Goal: Complete application form: Complete application form

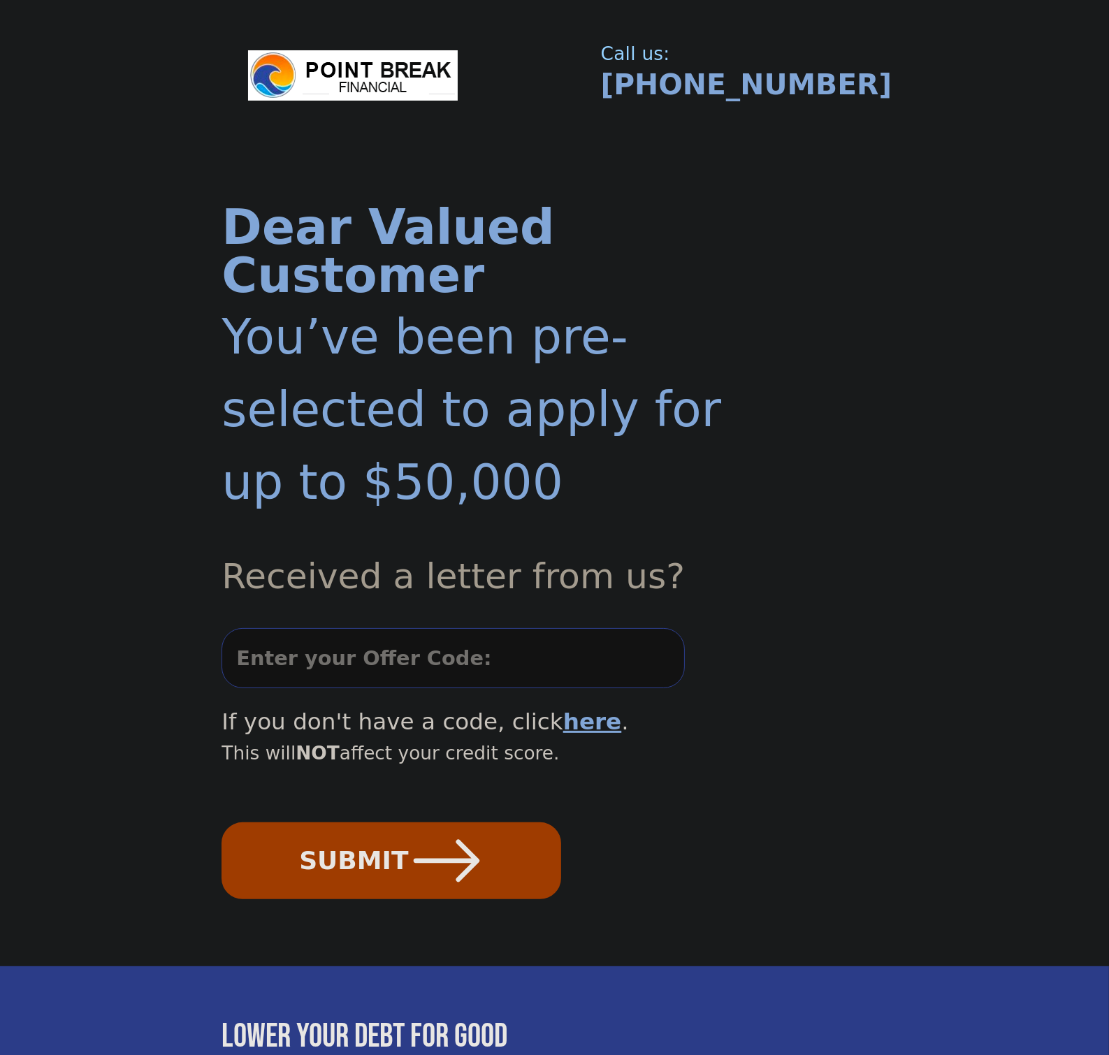
click at [518, 628] on input "text" at bounding box center [452, 658] width 462 height 60
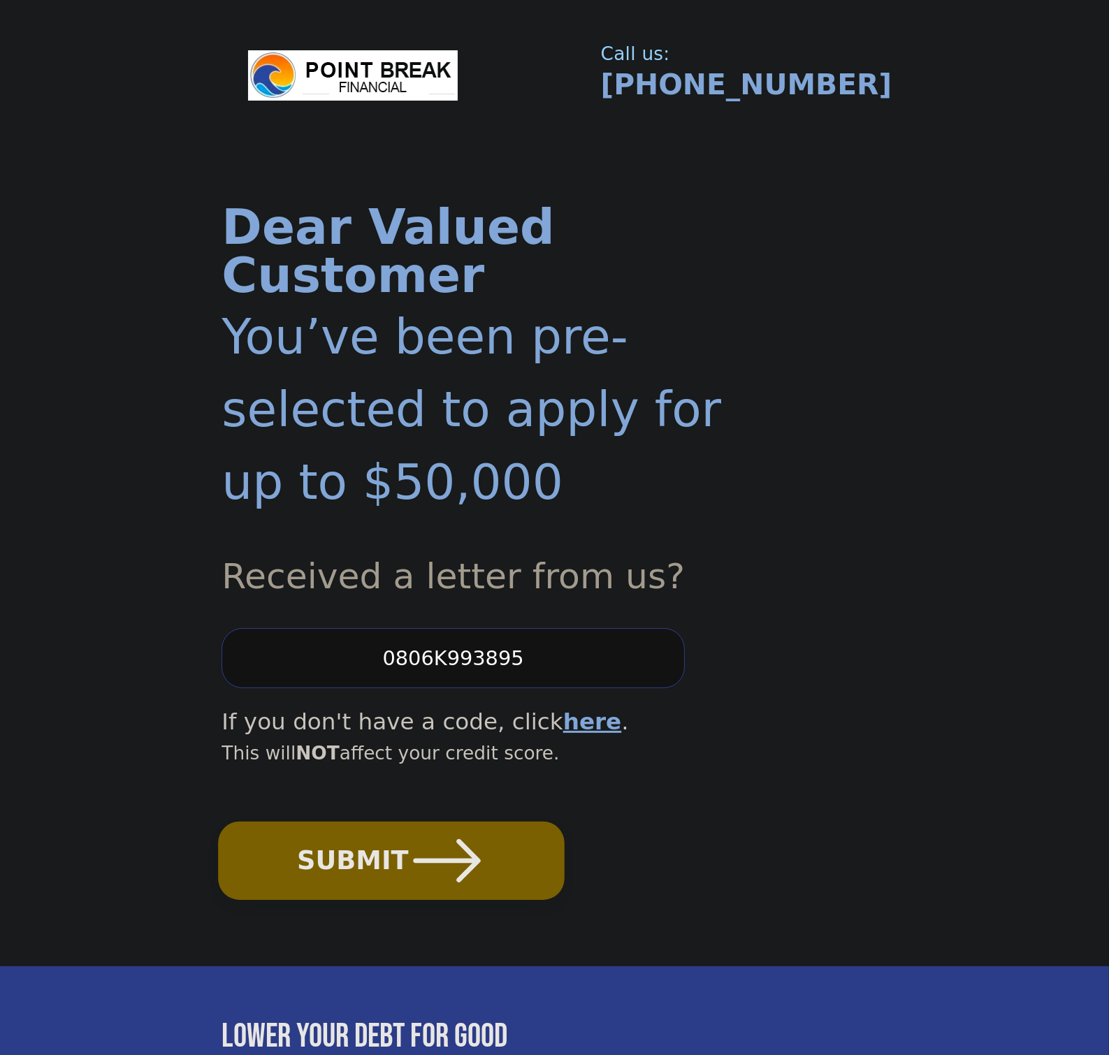
type input "0806K993895"
click at [395, 822] on button "SUBMIT" at bounding box center [392, 861] width 347 height 78
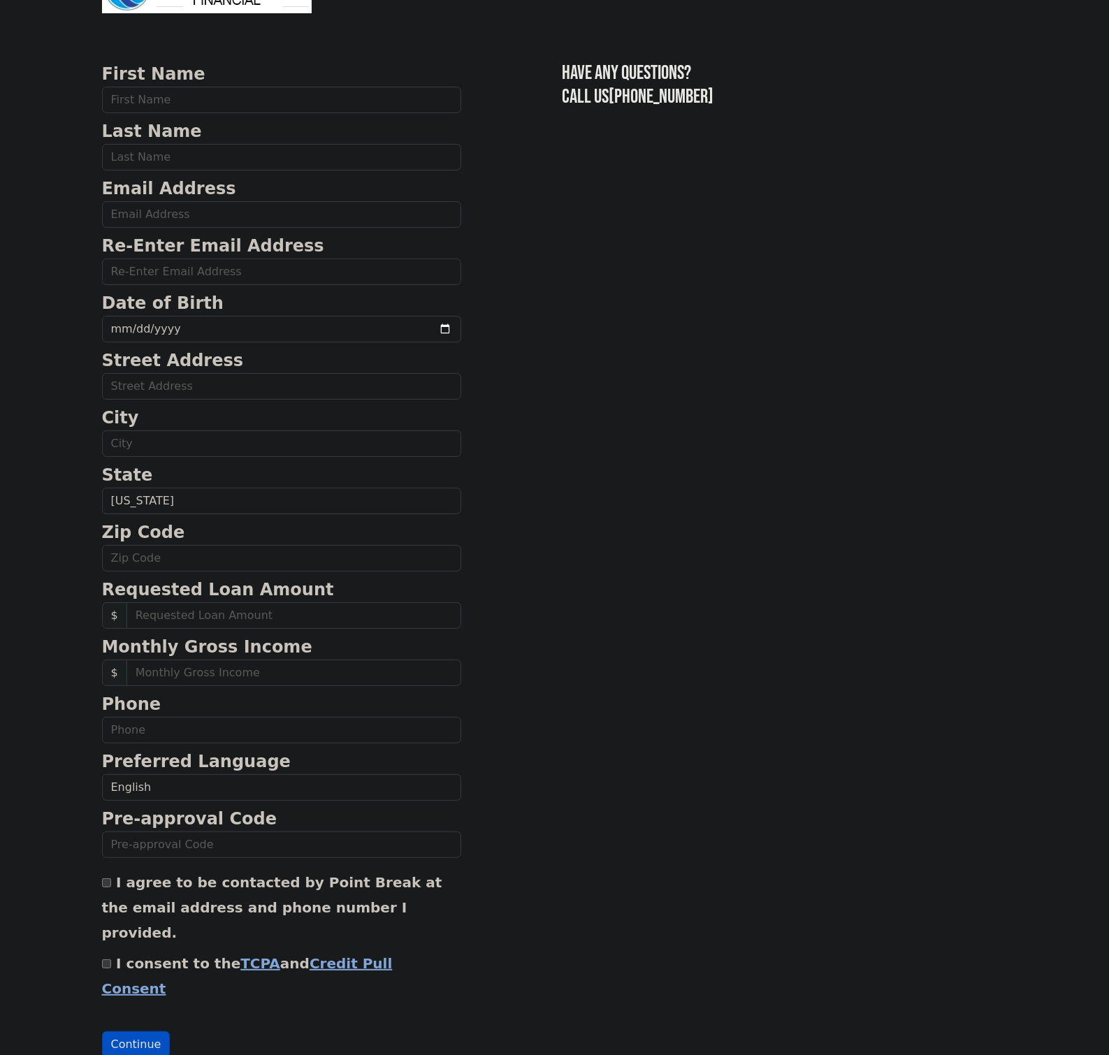
scroll to position [53, 0]
click at [243, 954] on link "TCPA" at bounding box center [260, 962] width 40 height 17
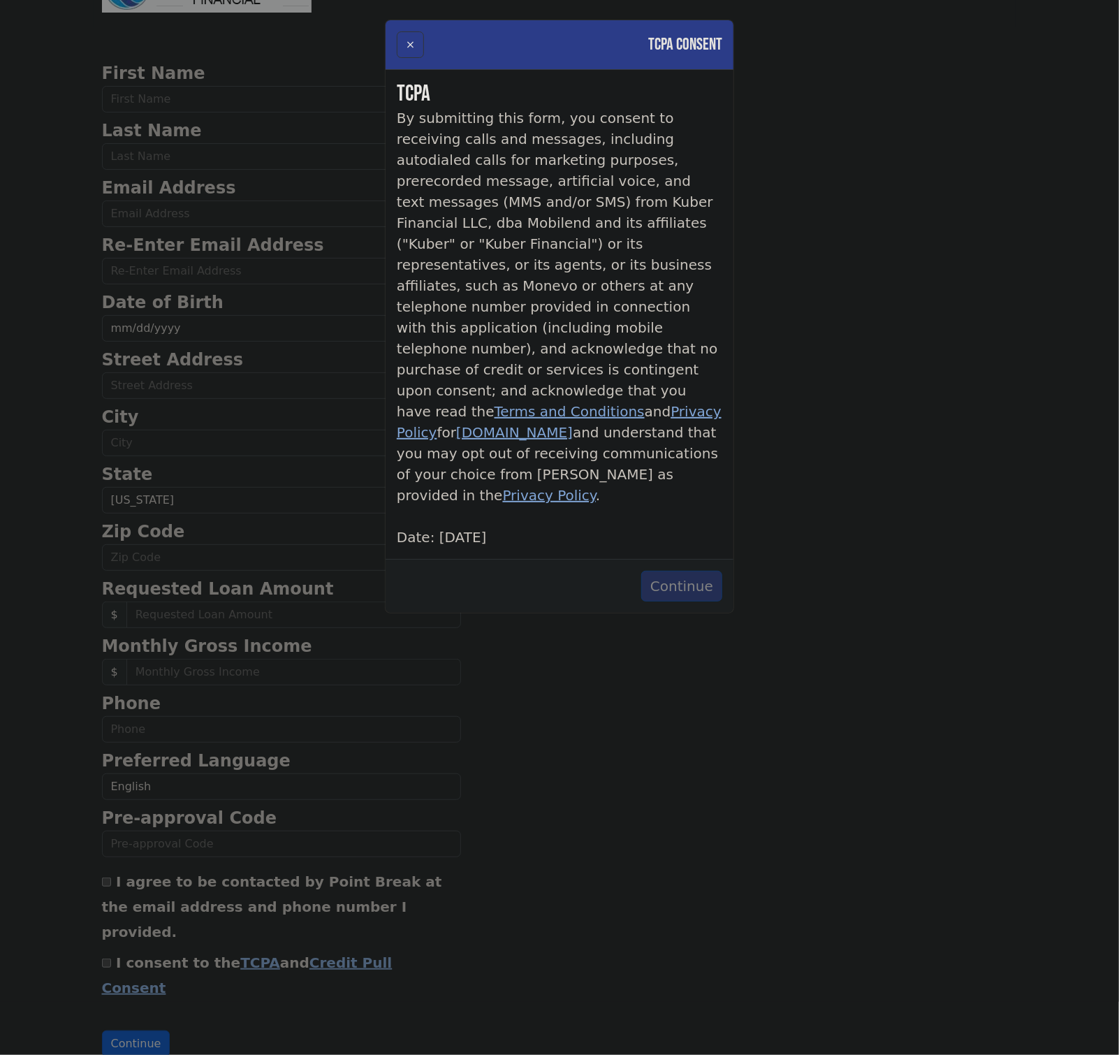
click at [686, 571] on button "Continue" at bounding box center [681, 586] width 81 height 31
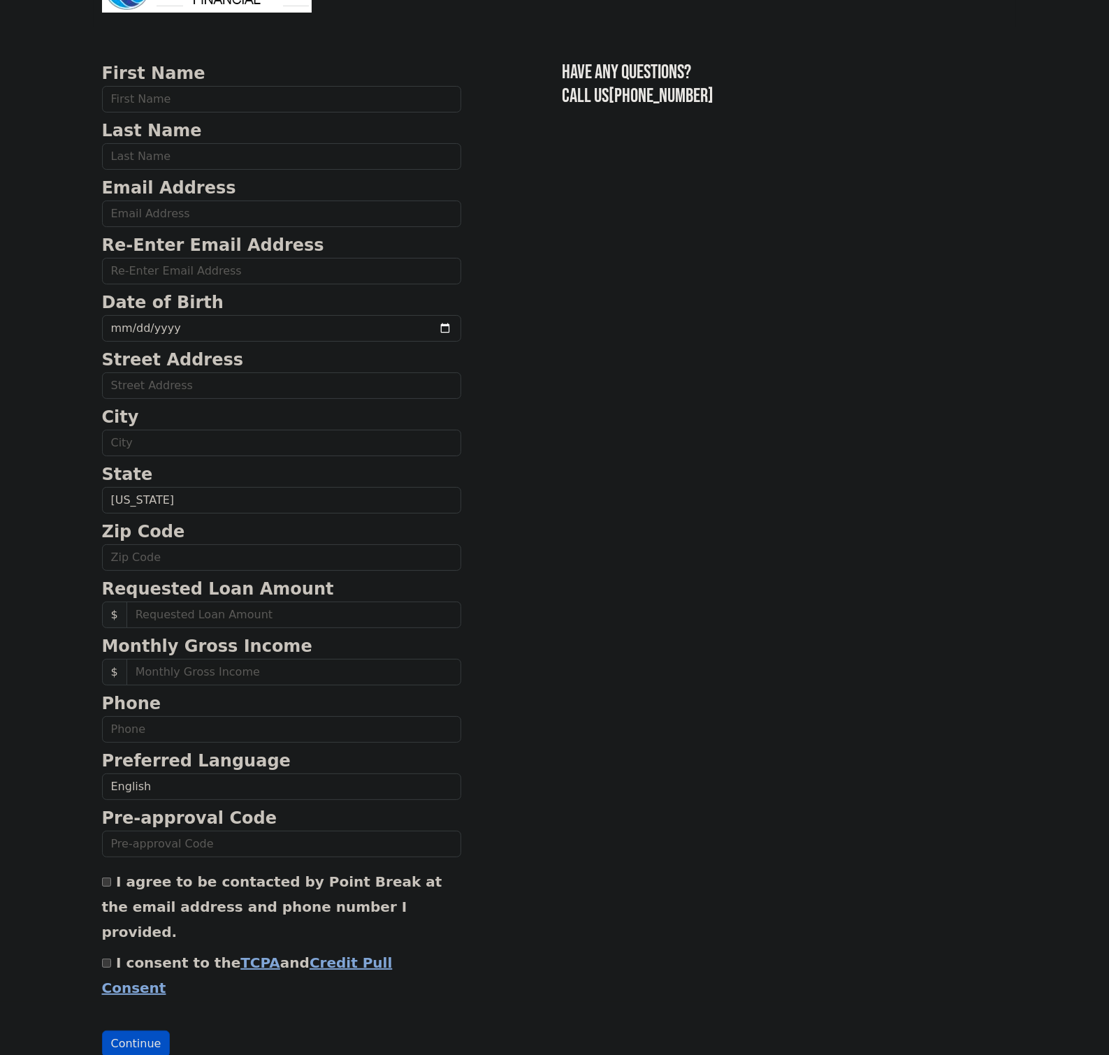
click at [350, 954] on link "Credit Pull Consent" at bounding box center [247, 975] width 291 height 42
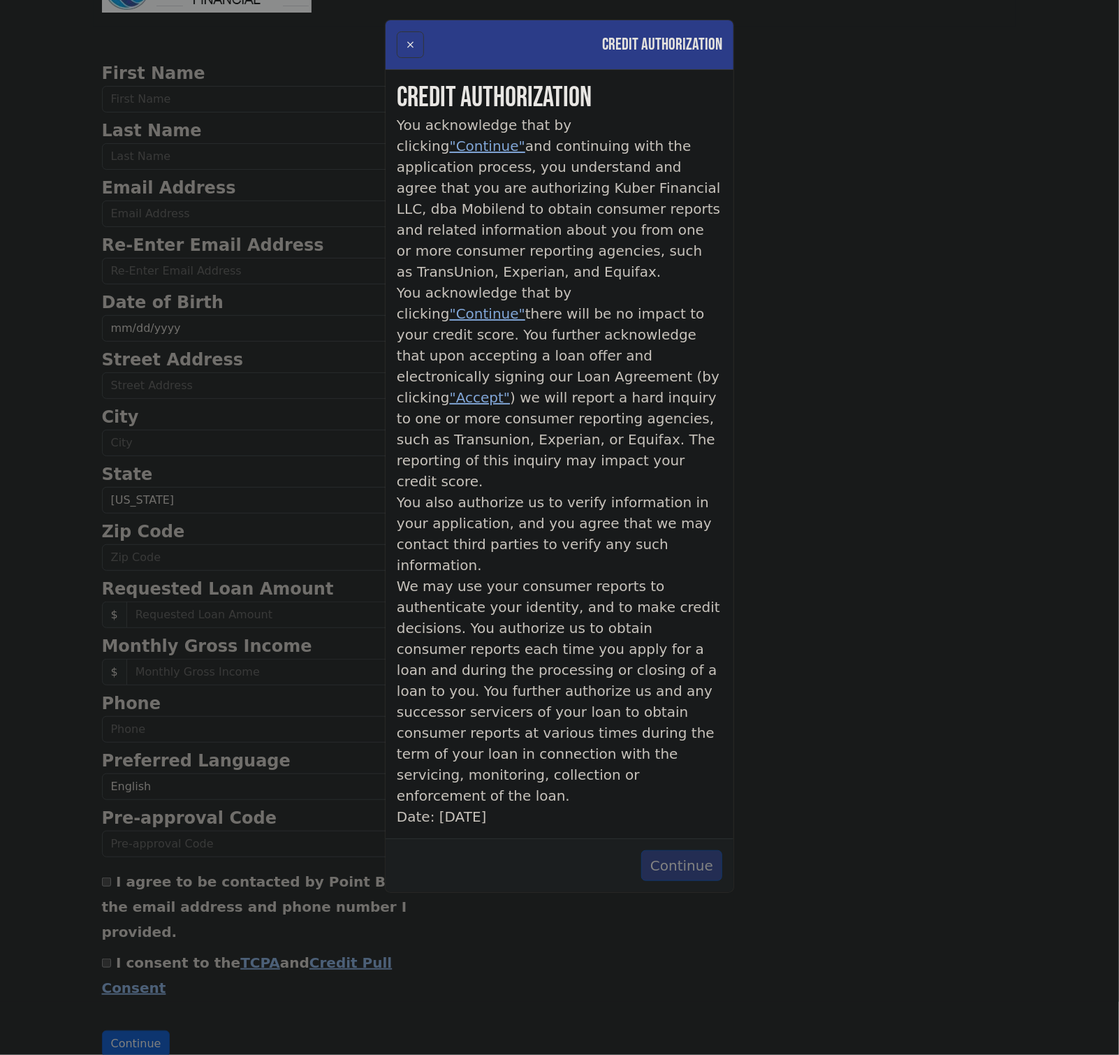
click at [693, 850] on button "Continue" at bounding box center [681, 865] width 81 height 31
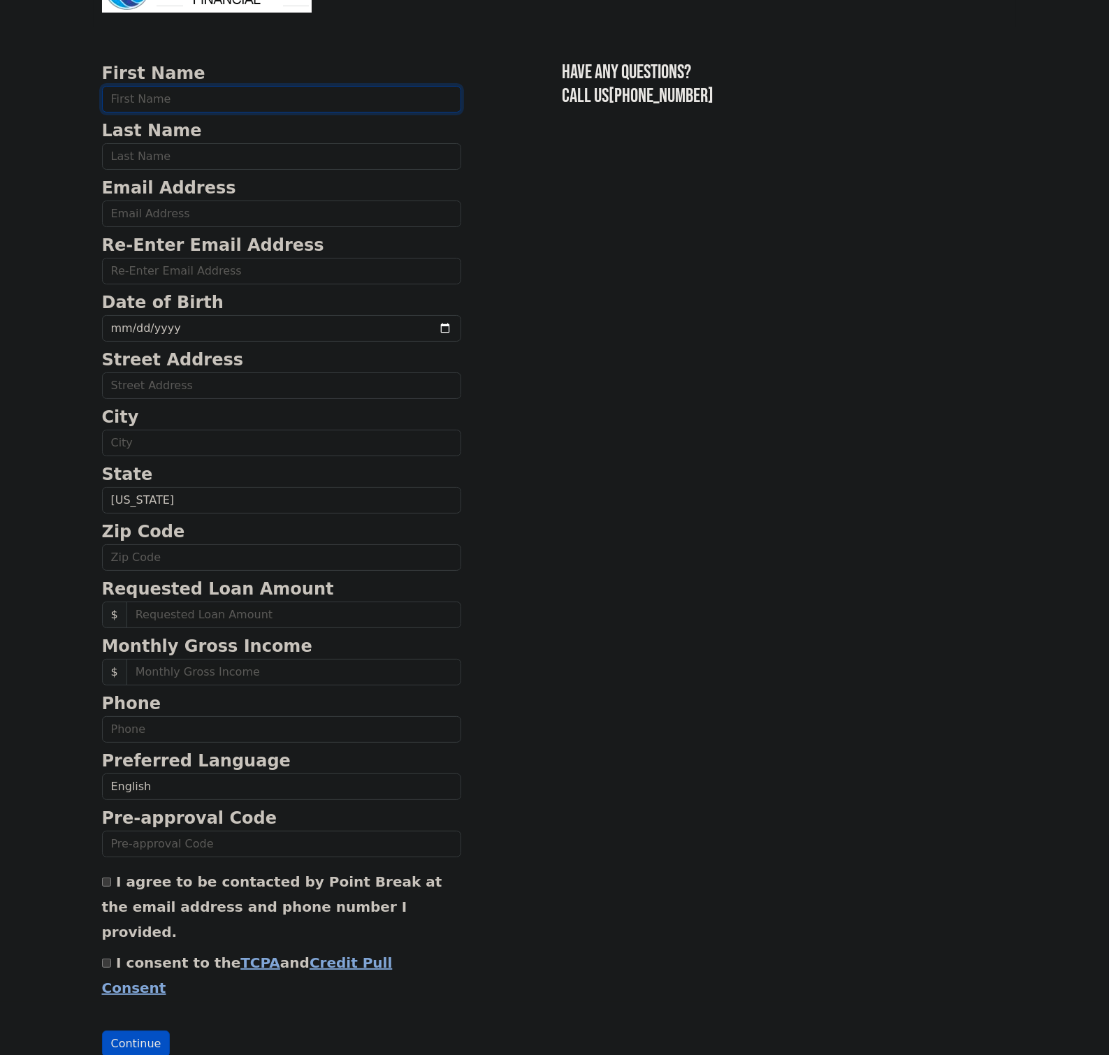
click at [180, 90] on input "text" at bounding box center [281, 99] width 359 height 27
type input "charles"
type input "reno"
type input "cjpr67@gmail.com"
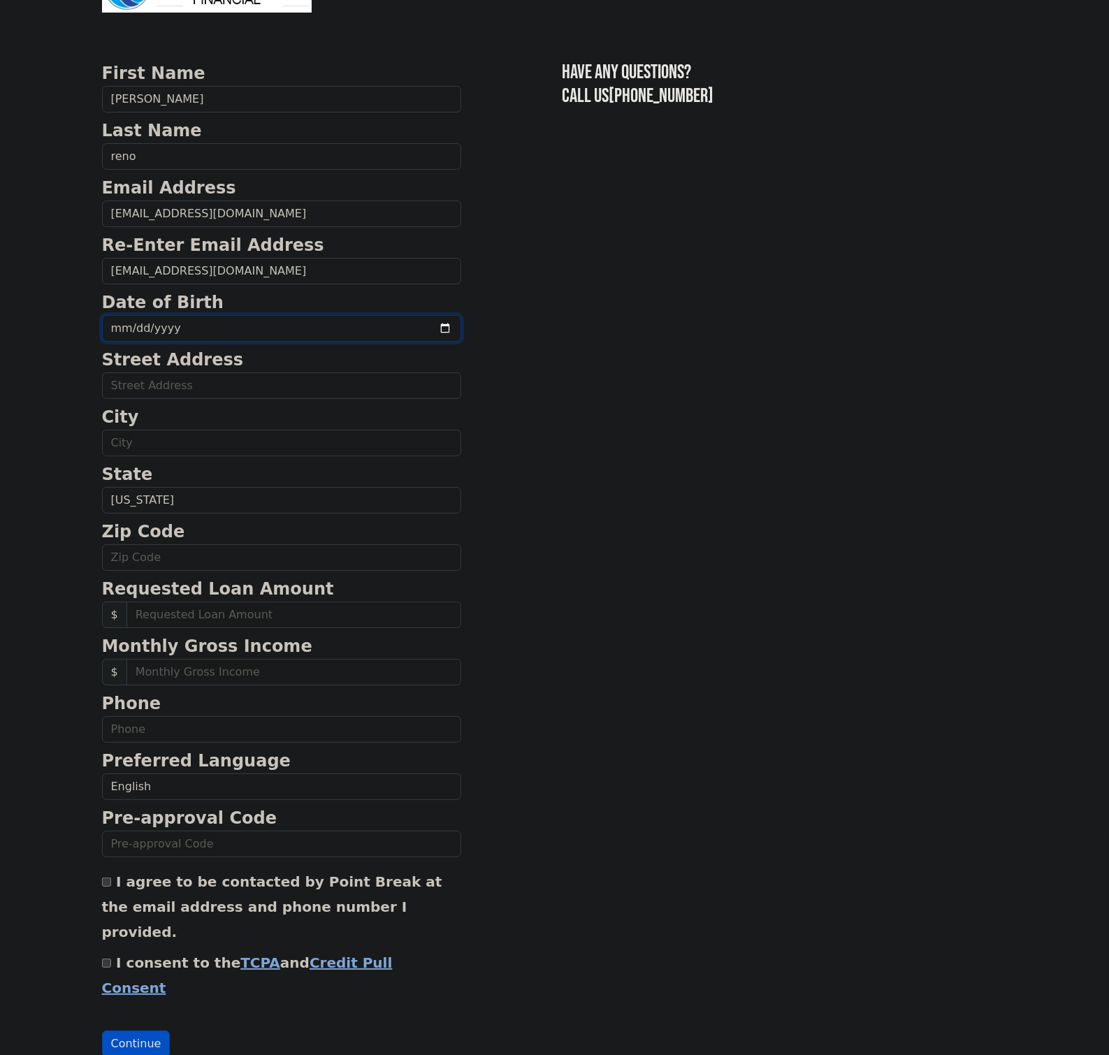
type input "122 Winham Ave"
type input "Staten Island"
click at [212, 326] on input "date" at bounding box center [281, 328] width 359 height 27
type input "1967-12-31"
click at [514, 334] on section "First Name charles Last Name reno Email Address cjpr67@gmail.com Re-Enter Email…" at bounding box center [554, 559] width 905 height 996
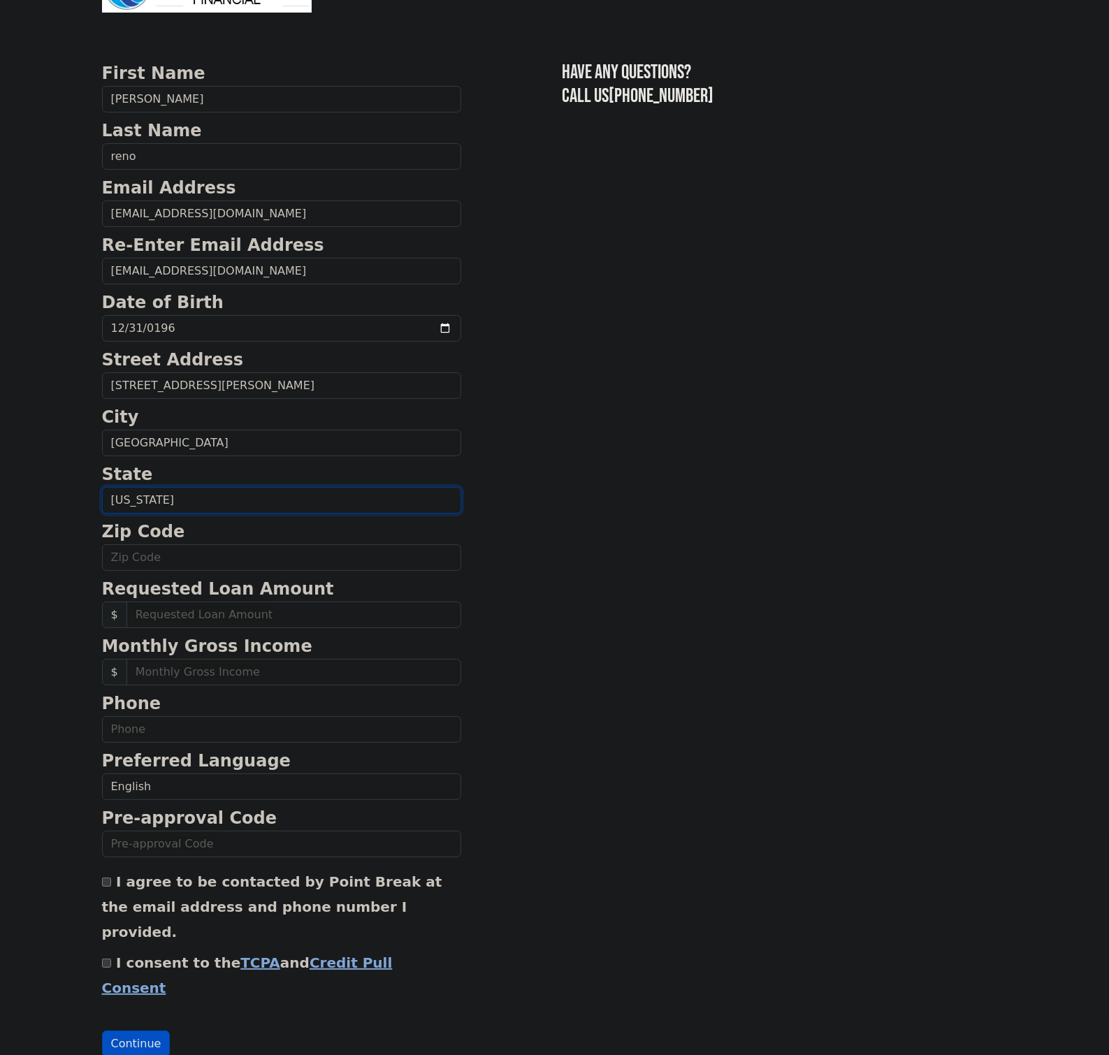
click at [194, 493] on select "Alabama Alaska Arizona Arkansas California Colorado Connecticut Delaware Distri…" at bounding box center [281, 500] width 359 height 27
select select "NY"
click at [102, 487] on select "Alabama Alaska Arizona Arkansas California Colorado Connecticut Delaware Distri…" at bounding box center [281, 500] width 359 height 27
click at [154, 555] on input "text" at bounding box center [281, 557] width 359 height 27
type input "10306"
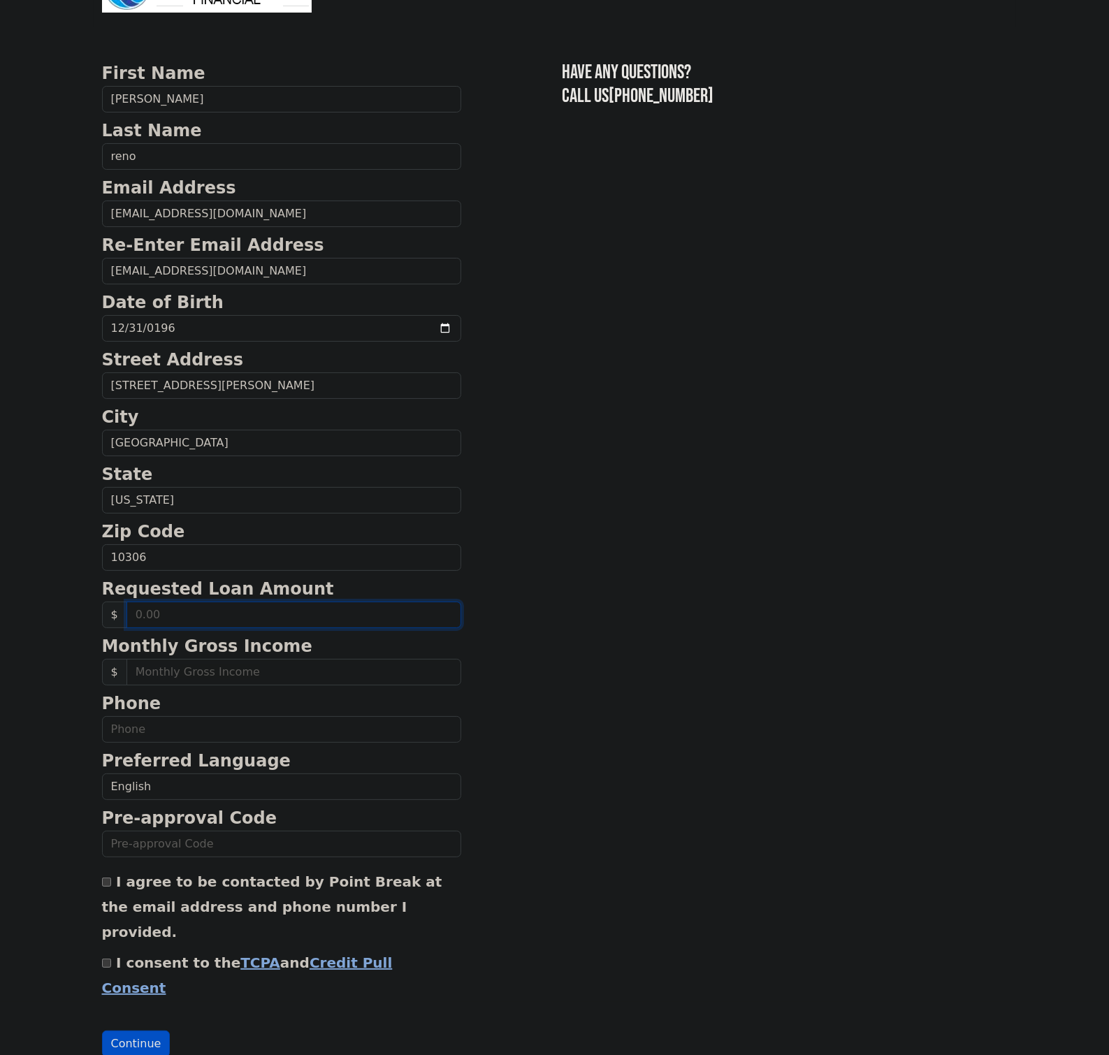
click at [160, 609] on input "text" at bounding box center [293, 615] width 335 height 27
click at [160, 607] on input "0.15" at bounding box center [293, 615] width 335 height 27
type input "15,000.00"
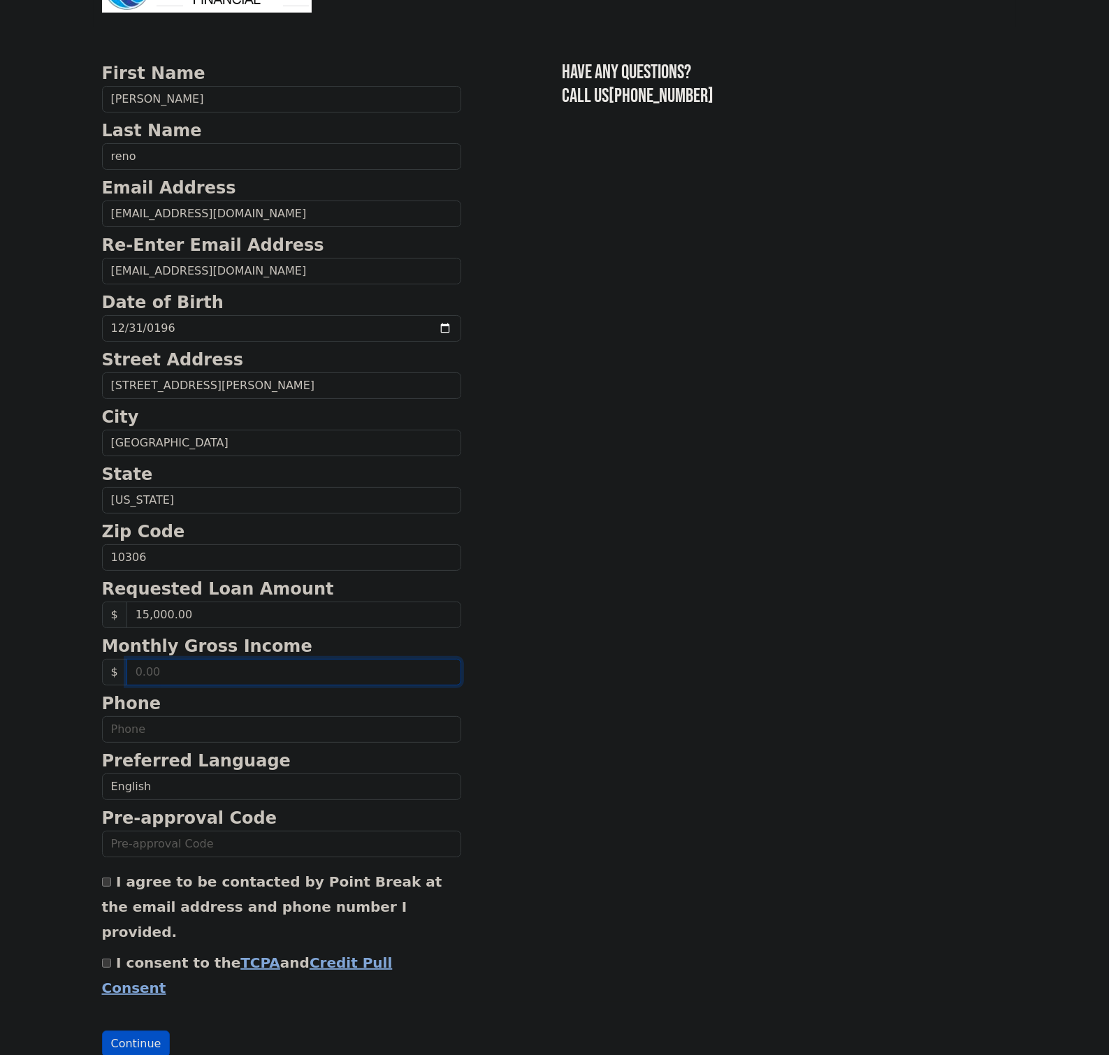
click at [156, 668] on input "text" at bounding box center [293, 672] width 335 height 27
click at [140, 669] on input "text" at bounding box center [293, 672] width 335 height 27
type input "4,400.00"
click at [143, 843] on input "text" at bounding box center [281, 844] width 359 height 27
type input "0806K993895"
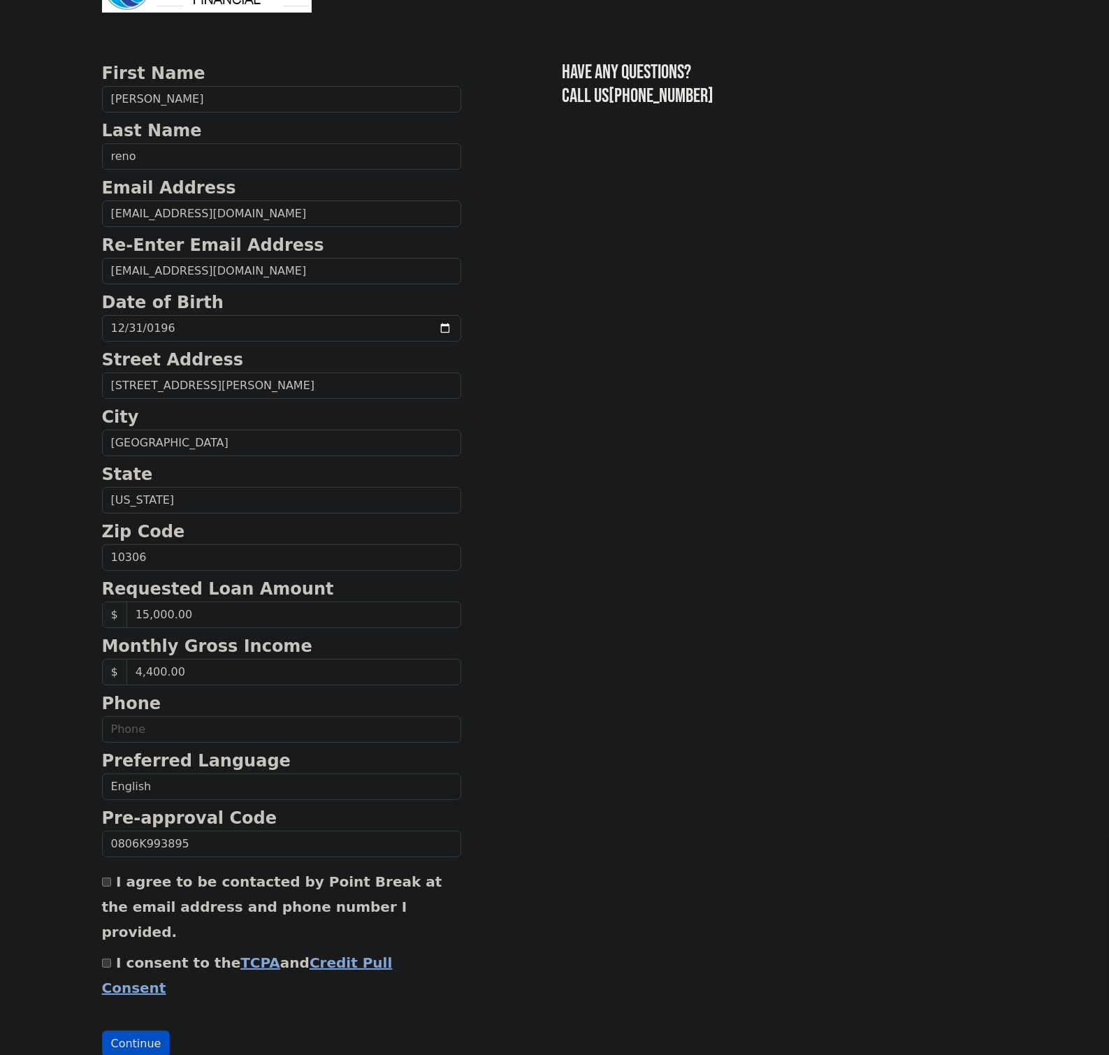
click at [103, 959] on input "I consent to the TCPA and Credit Pull Consent" at bounding box center [106, 963] width 9 height 9
checkbox input "true"
click at [143, 1030] on button "Continue" at bounding box center [136, 1043] width 68 height 27
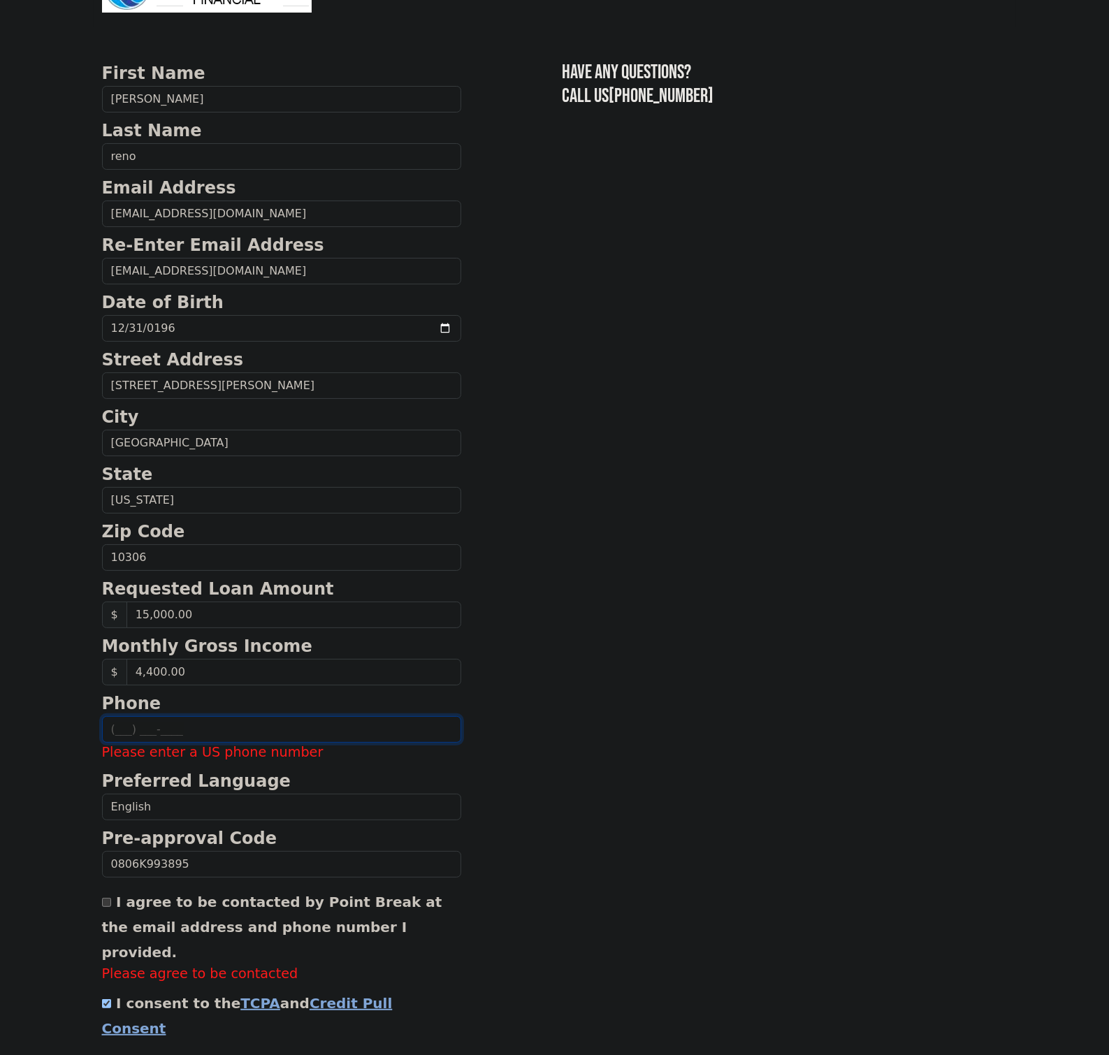
click at [121, 726] on input "text" at bounding box center [281, 729] width 359 height 27
type input "(929) 321-3153"
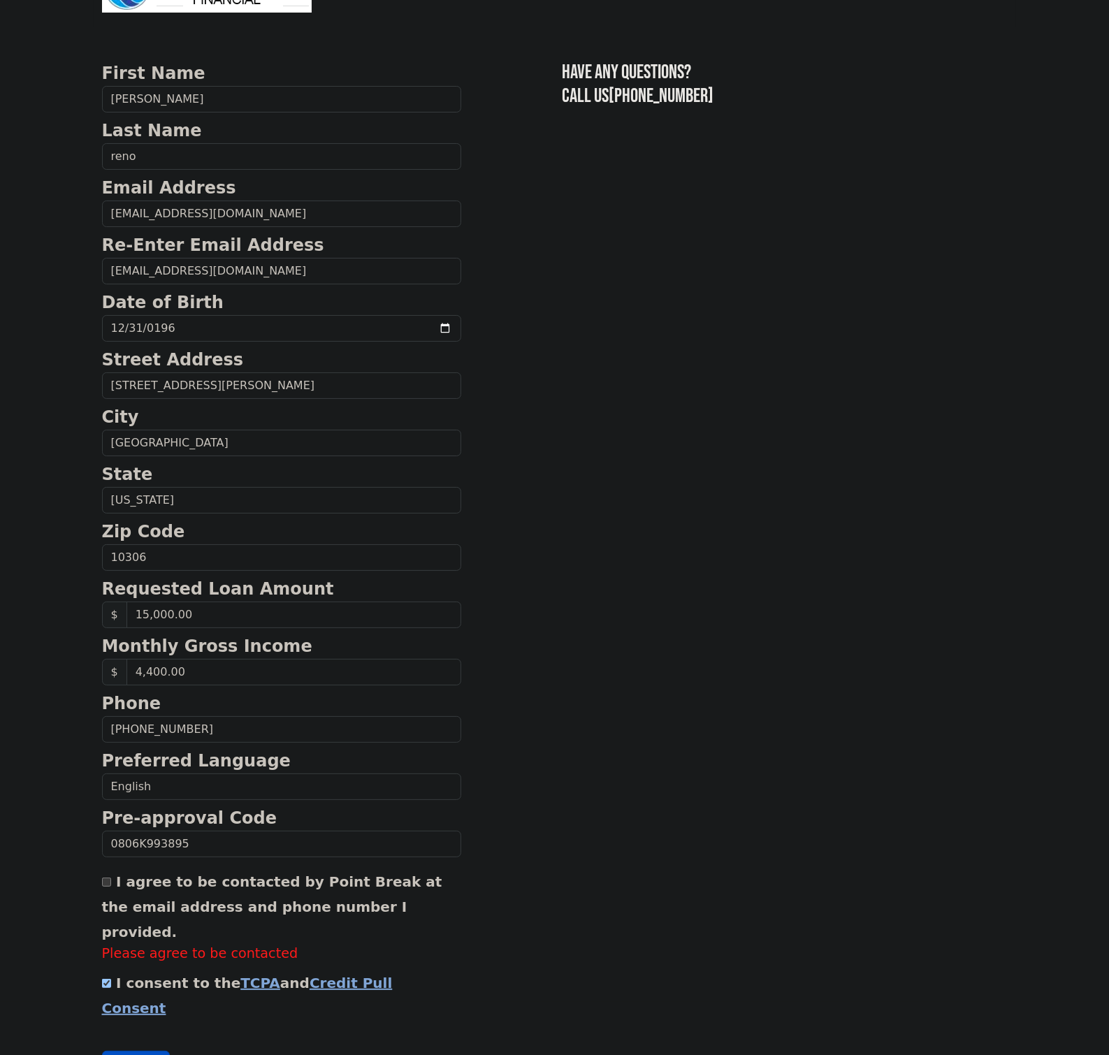
click at [668, 689] on section "First Name charles Last Name reno Email Address cjpr67@gmail.com Re-Enter Email…" at bounding box center [554, 569] width 905 height 1017
click at [107, 883] on input "I agree to be contacted by Point Break at the email address and phone number I …" at bounding box center [106, 881] width 9 height 9
checkbox input "true"
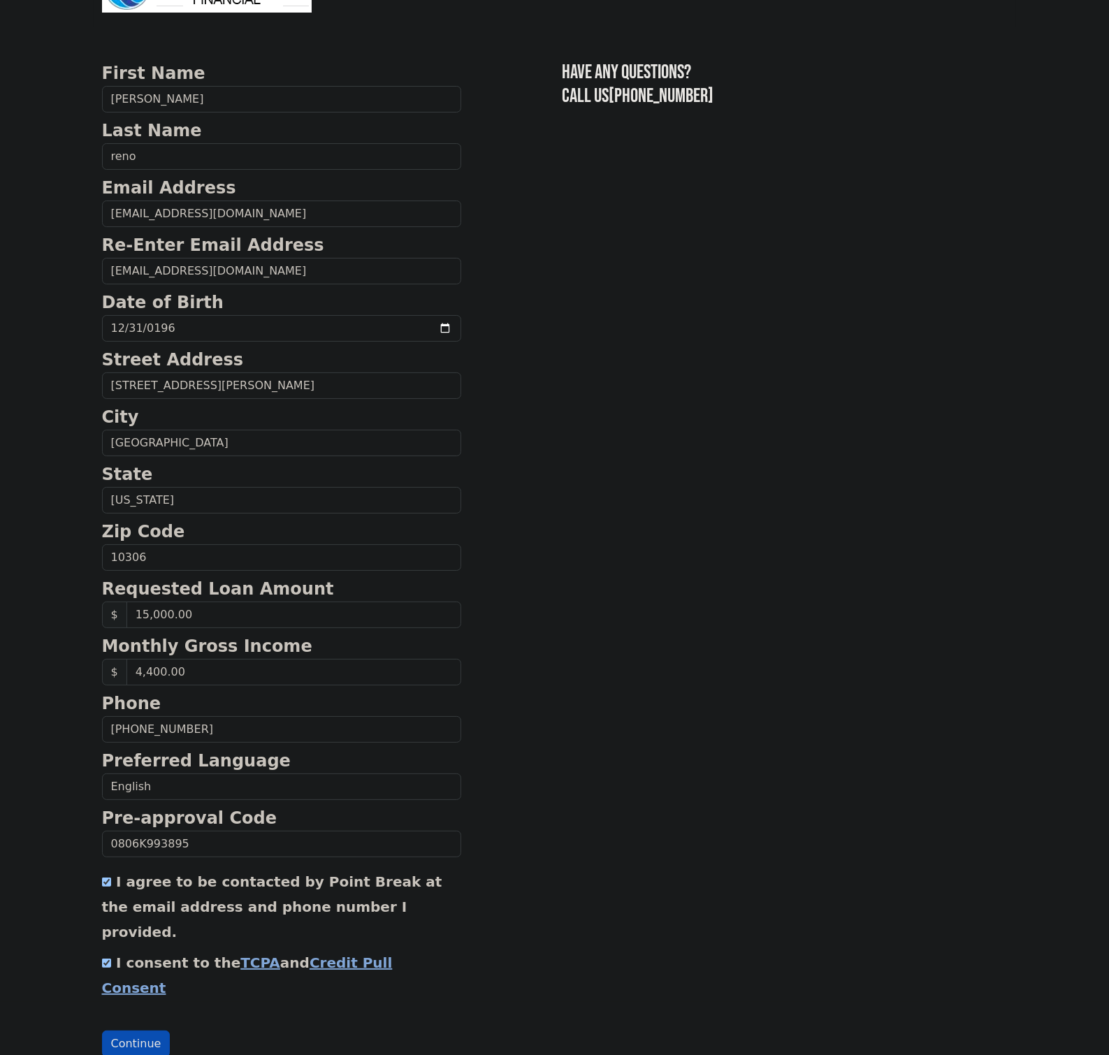
click at [134, 1030] on button "Continue" at bounding box center [136, 1043] width 68 height 27
